Goal: Task Accomplishment & Management: Manage account settings

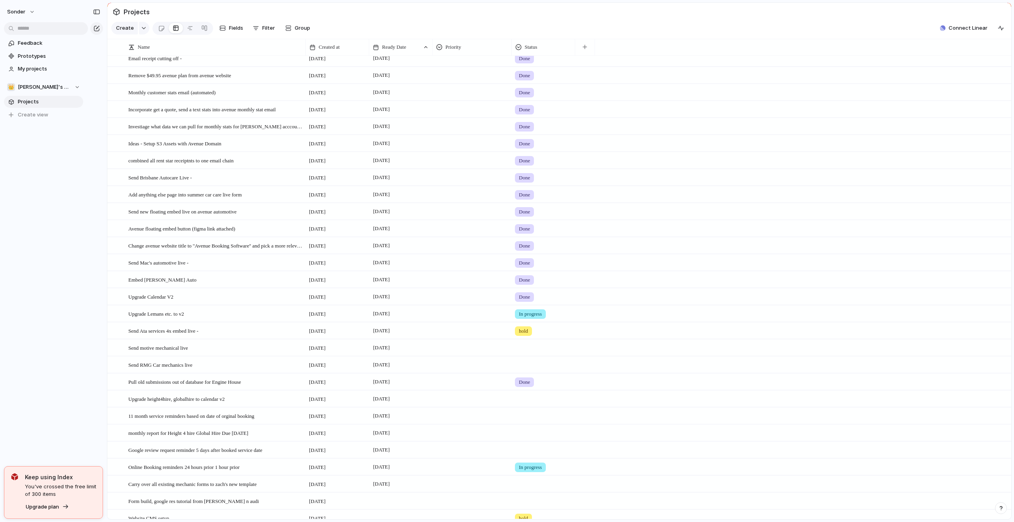
scroll to position [139, 0]
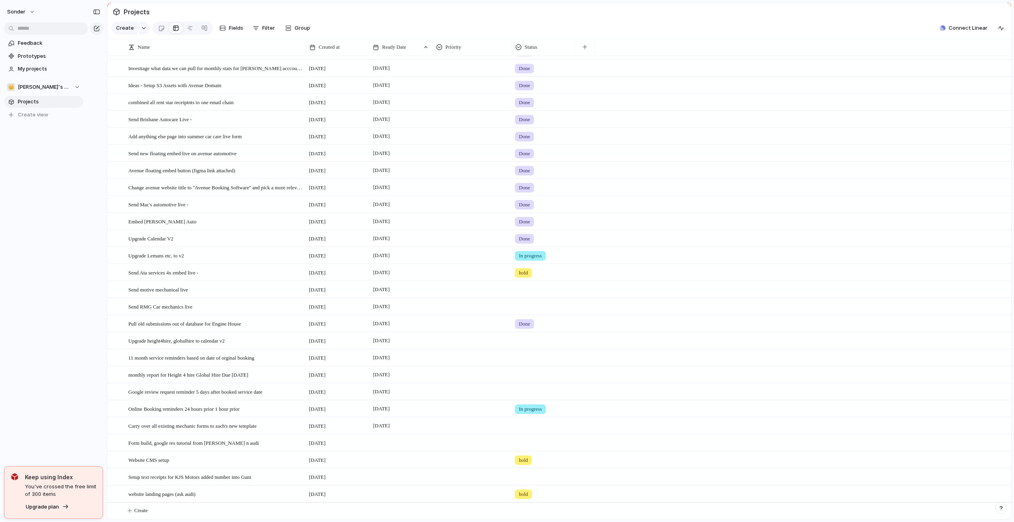
click at [525, 275] on span "hold" at bounding box center [523, 273] width 9 height 8
click at [460, 274] on div "Live Done In progress hold No Status" at bounding box center [507, 261] width 1014 height 522
click at [526, 309] on div at bounding box center [543, 305] width 63 height 13
click at [536, 352] on div "Done" at bounding box center [527, 353] width 21 height 10
click at [532, 288] on div at bounding box center [543, 288] width 63 height 13
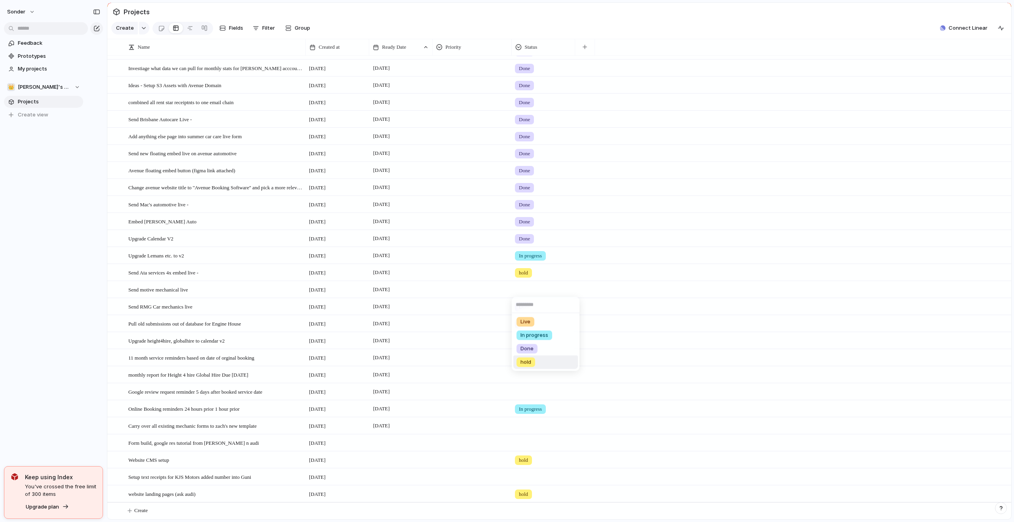
click at [529, 362] on span "hold" at bounding box center [526, 363] width 11 height 8
click at [388, 342] on span "[DATE]" at bounding box center [381, 341] width 21 height 10
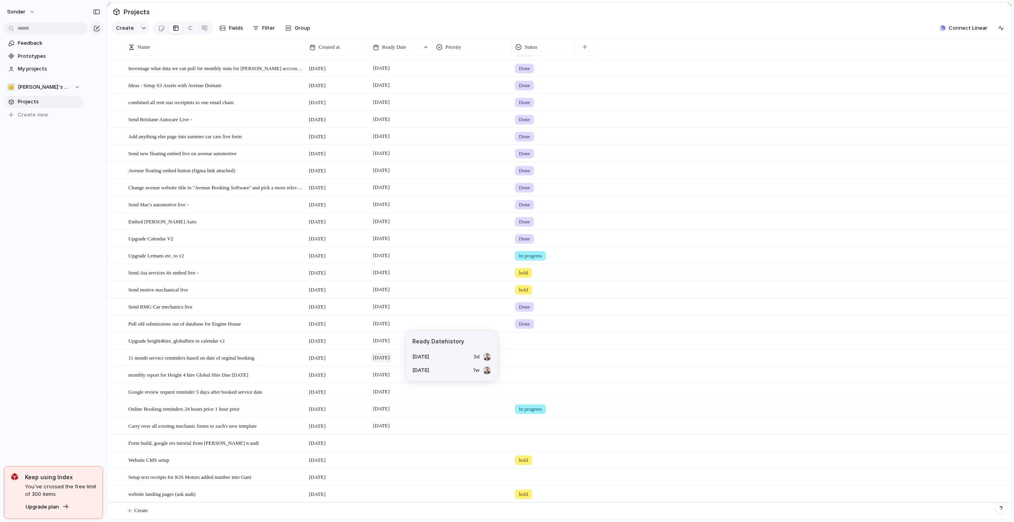
click at [387, 357] on span "[DATE]" at bounding box center [381, 358] width 21 height 10
click at [235, 476] on span "Setup text receipts for KJS Motors added number into Guni" at bounding box center [189, 476] width 123 height 9
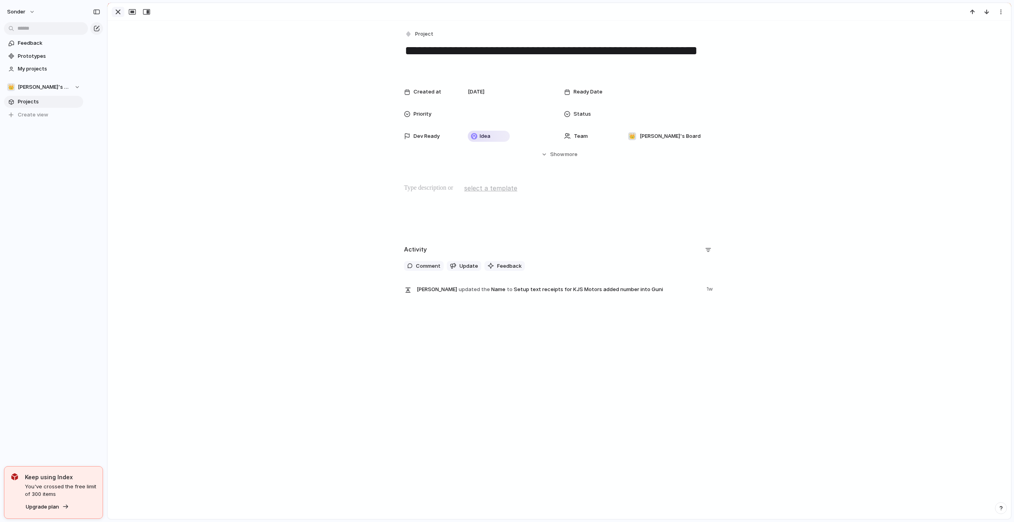
click at [120, 11] on div "button" at bounding box center [118, 12] width 10 height 10
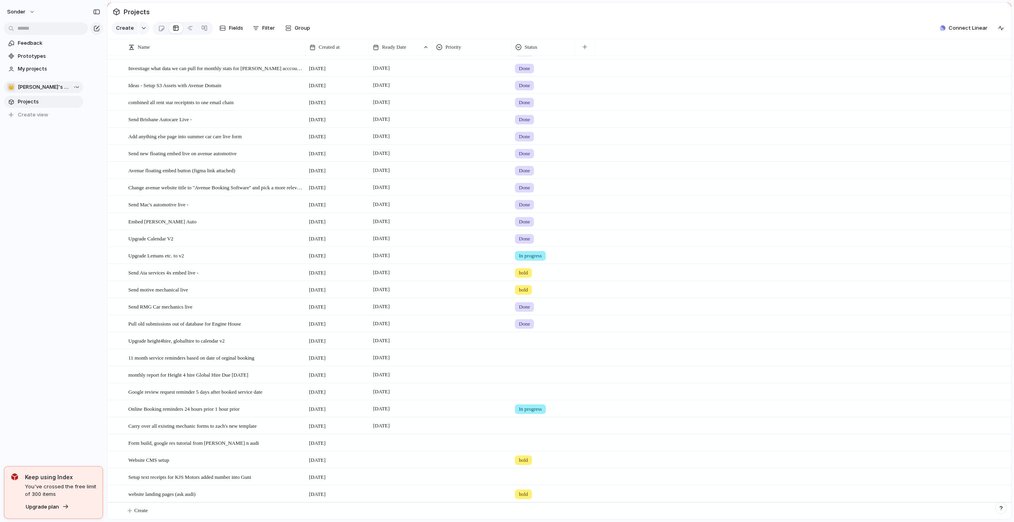
click at [46, 81] on button "👑 [PERSON_NAME]'s Board" at bounding box center [43, 87] width 79 height 12
click at [37, 159] on li "💅 [PERSON_NAME]" at bounding box center [54, 156] width 90 height 13
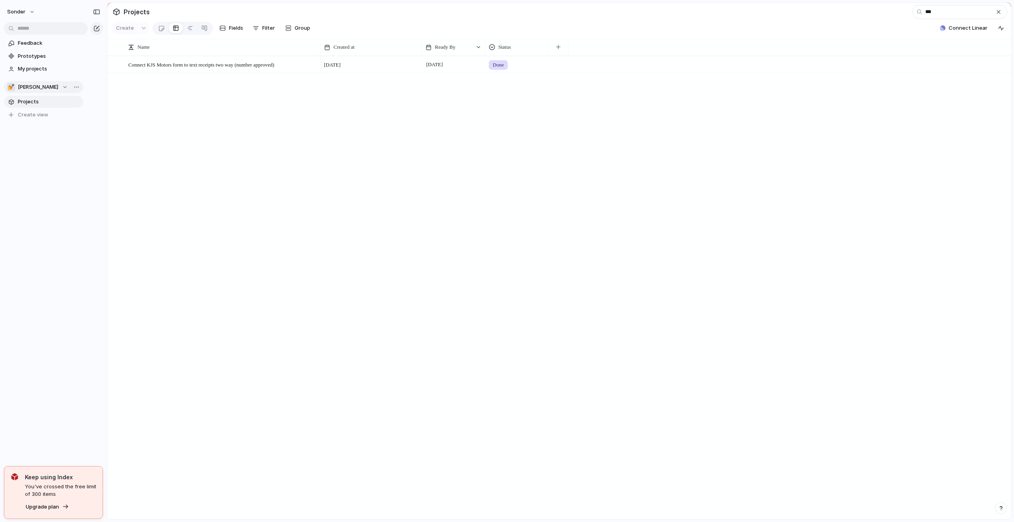
type input "***"
click at [32, 88] on div "💅 [PERSON_NAME]" at bounding box center [37, 87] width 61 height 8
click at [31, 132] on span "[PERSON_NAME]'s Board" at bounding box center [55, 130] width 61 height 8
click at [531, 68] on div at bounding box center [543, 63] width 63 height 13
click at [542, 114] on li "Done" at bounding box center [545, 116] width 65 height 13
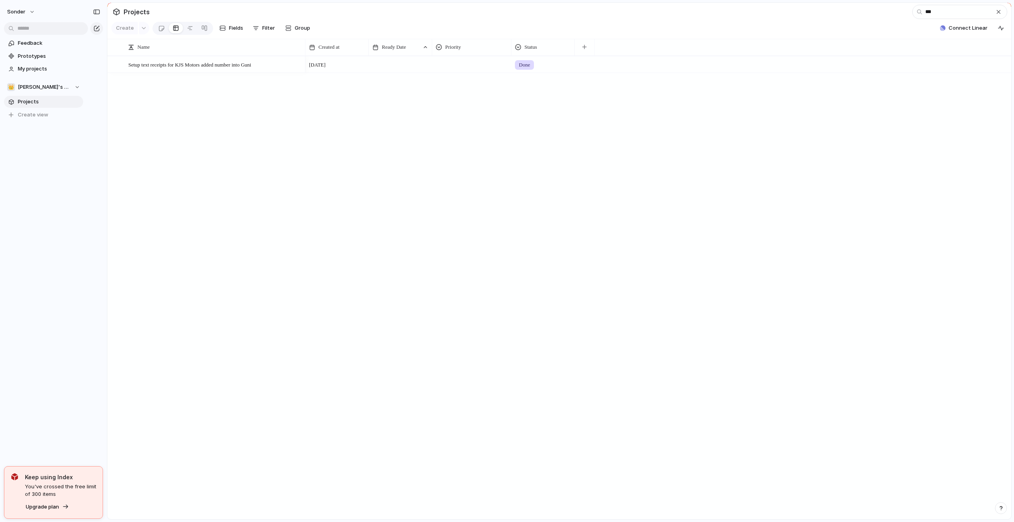
click at [499, 139] on div "[DATE] Done" at bounding box center [658, 288] width 706 height 464
click at [1000, 14] on div "button" at bounding box center [999, 12] width 6 height 6
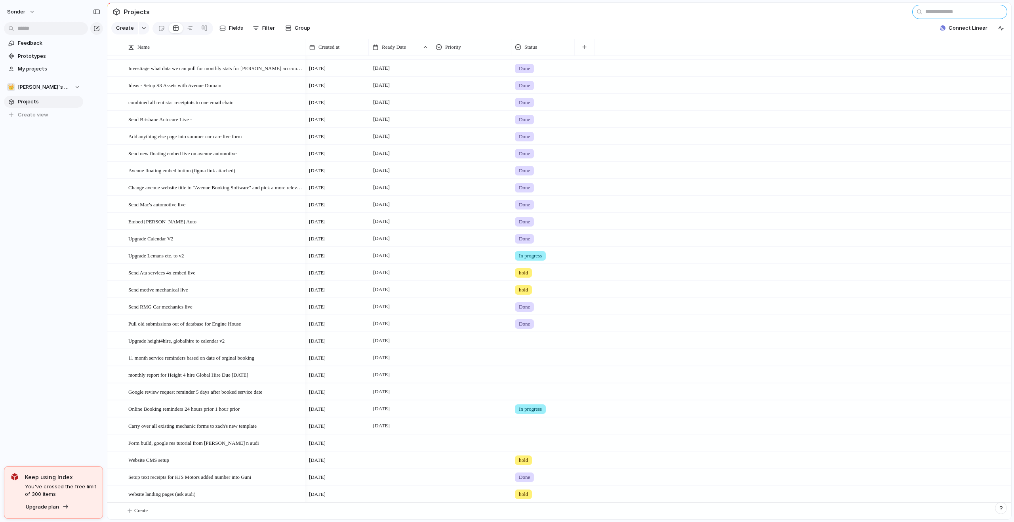
scroll to position [139, 0]
click at [532, 410] on span "In progress" at bounding box center [530, 409] width 23 height 8
click at [526, 357] on div "Live hold Done In progress No Status" at bounding box center [507, 261] width 1014 height 522
click at [203, 256] on div "Upgrade Lemans etc. to v2" at bounding box center [215, 256] width 174 height 16
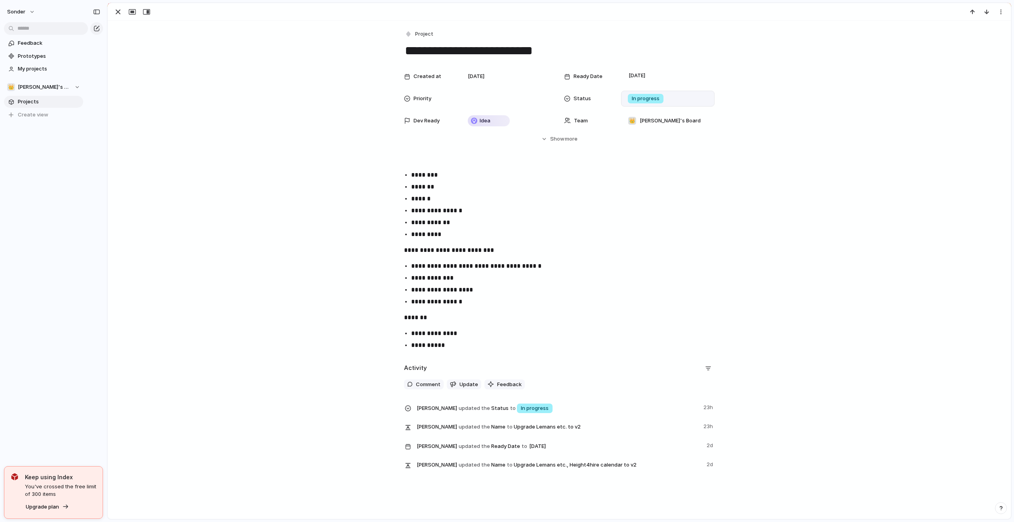
click at [647, 99] on span "In progress" at bounding box center [646, 99] width 28 height 8
click at [642, 148] on span "Done" at bounding box center [636, 145] width 13 height 8
click at [481, 288] on p "**********" at bounding box center [566, 290] width 311 height 10
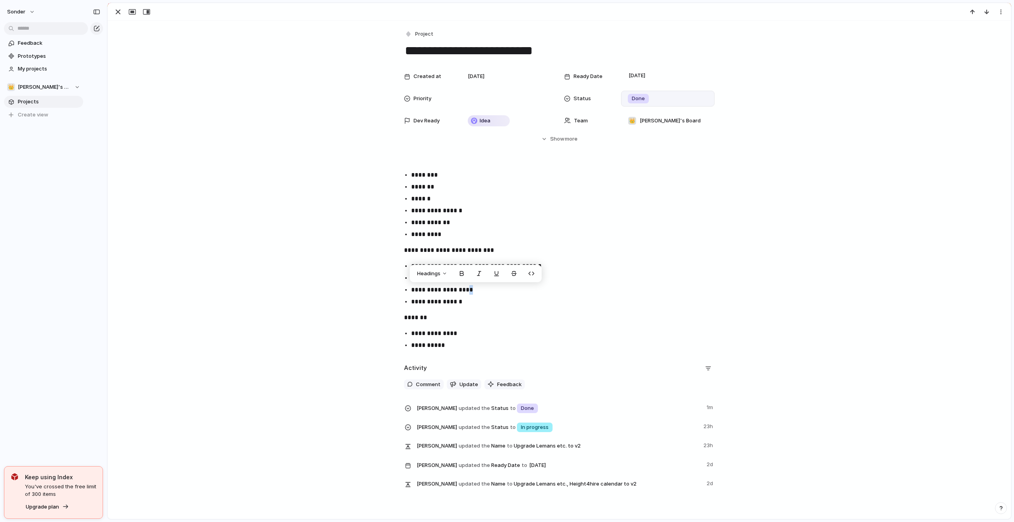
copy p "*"
click at [534, 254] on p "**********" at bounding box center [559, 251] width 311 height 10
drag, startPoint x: 535, startPoint y: 266, endPoint x: 471, endPoint y: 268, distance: 64.2
click at [471, 268] on p "**********" at bounding box center [566, 266] width 311 height 10
click at [118, 12] on div "button" at bounding box center [118, 12] width 10 height 10
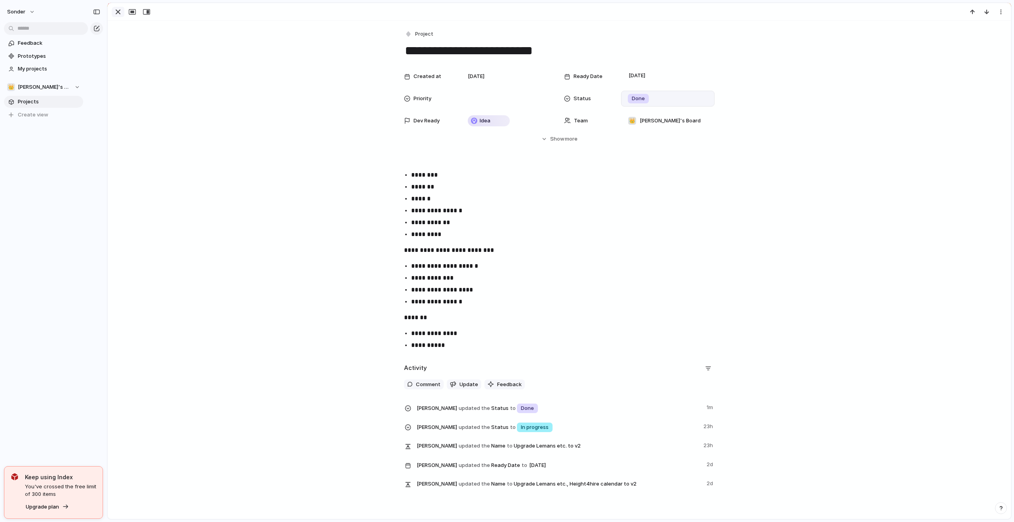
click at [118, 12] on main "Projects Create Fields Filter Group Zoom Collapse Connect Linear Name Created a…" at bounding box center [559, 260] width 905 height 517
